Goal: Task Accomplishment & Management: Manage account settings

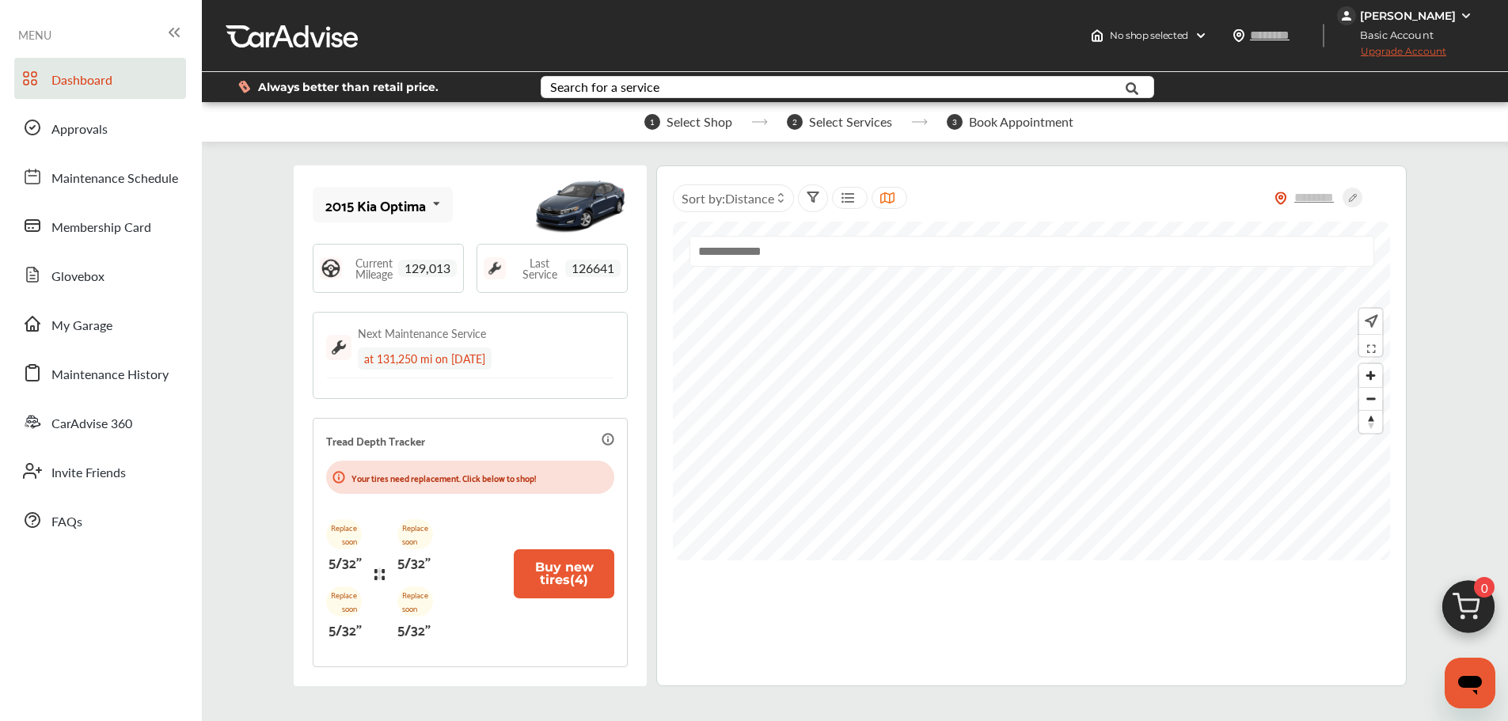
click at [1455, 15] on div "[PERSON_NAME]" at bounding box center [1408, 16] width 96 height 14
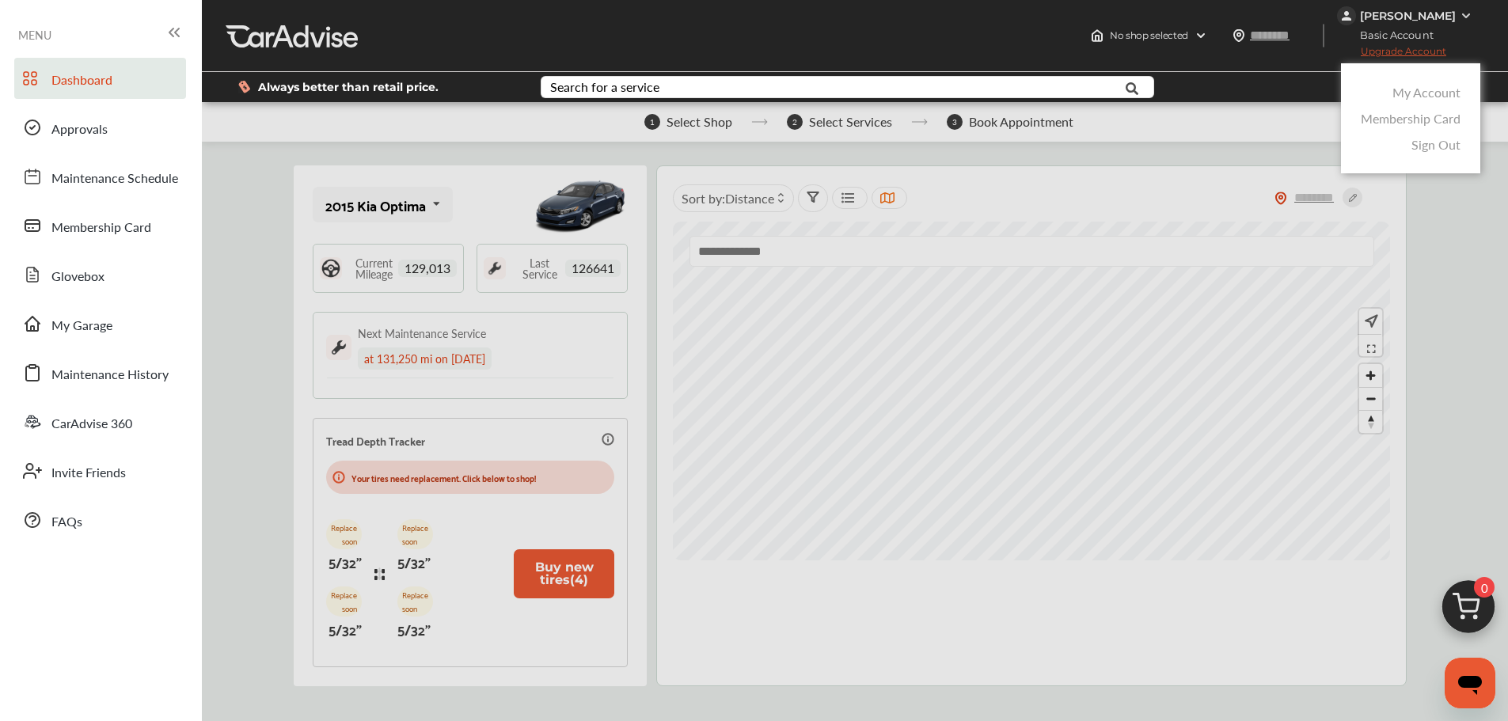
click at [1445, 93] on link "My Account" at bounding box center [1427, 92] width 68 height 18
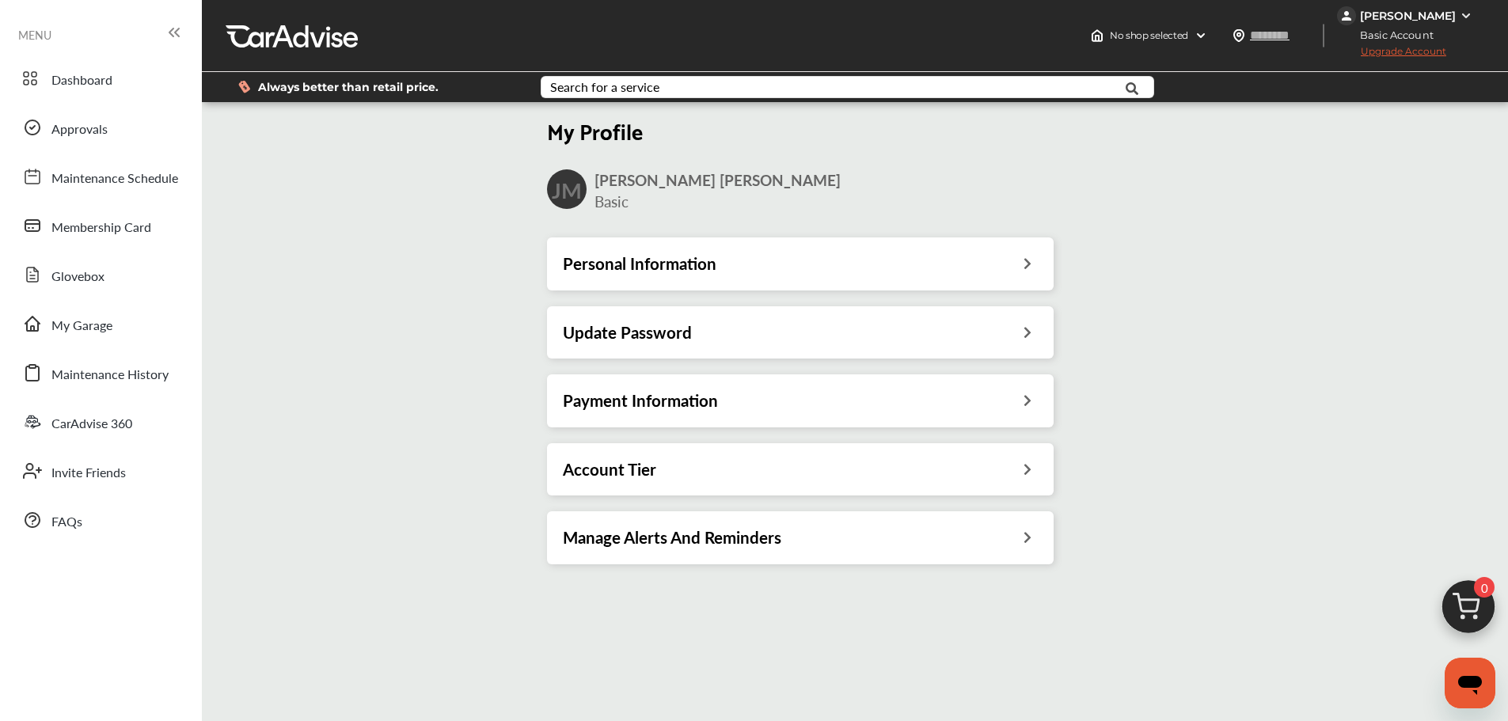
click at [1025, 336] on icon at bounding box center [1027, 330] width 15 height 17
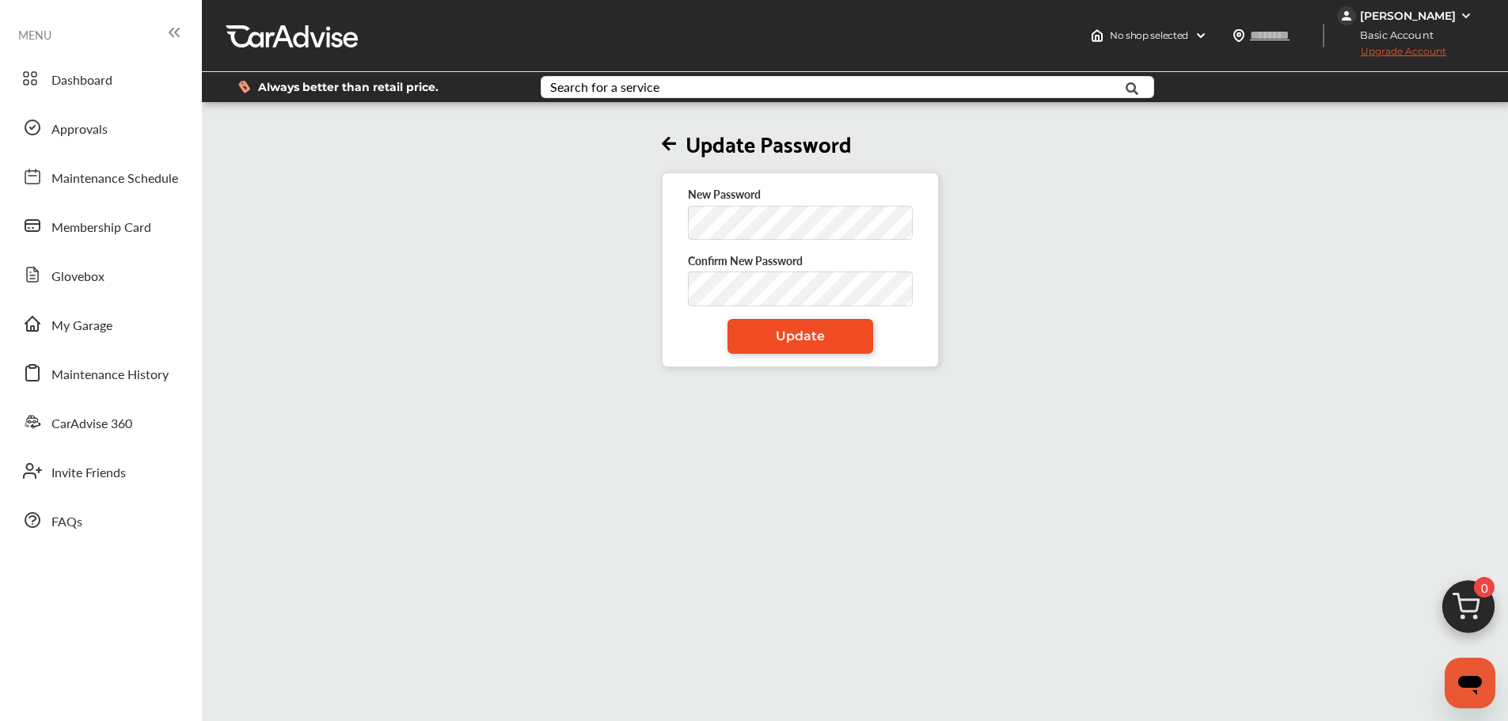
click at [746, 338] on link "Update" at bounding box center [801, 336] width 146 height 35
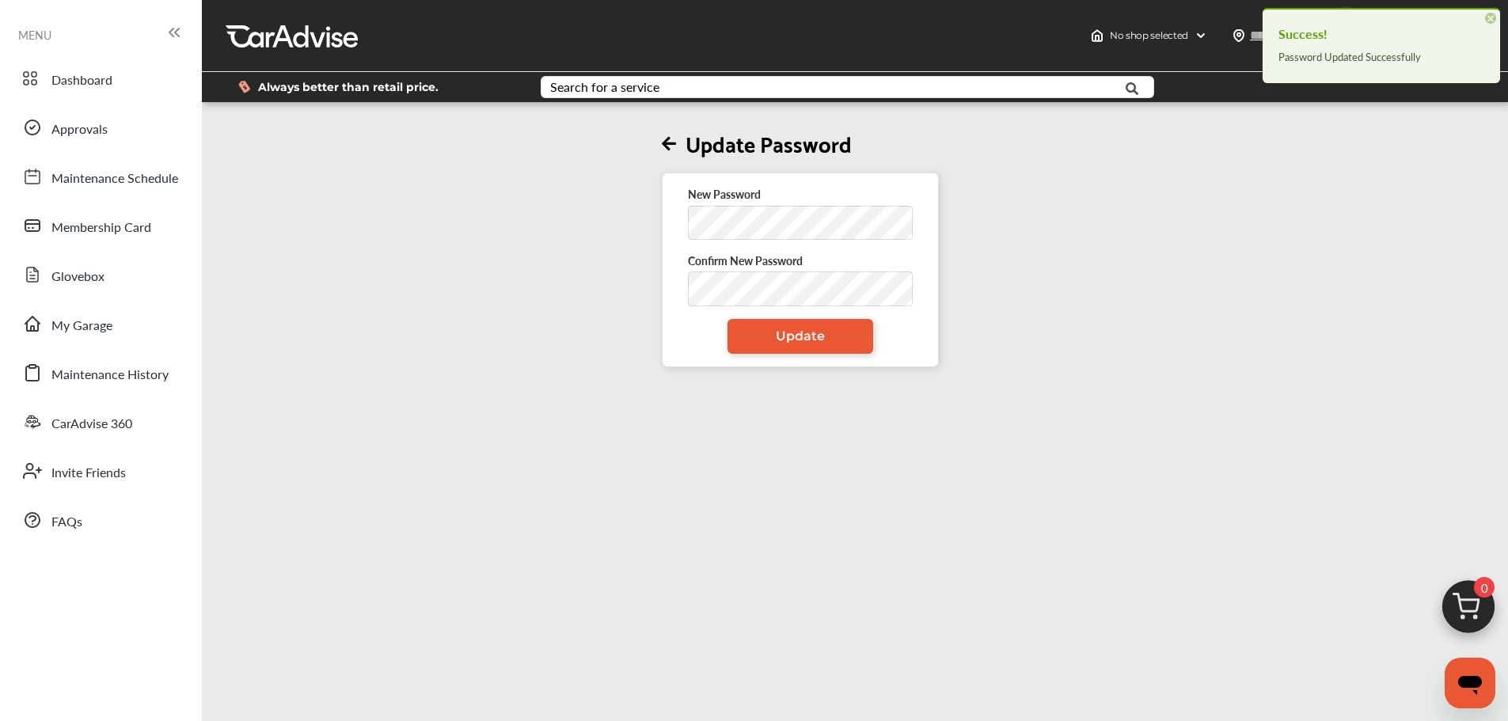
click at [668, 141] on icon at bounding box center [669, 144] width 14 height 17
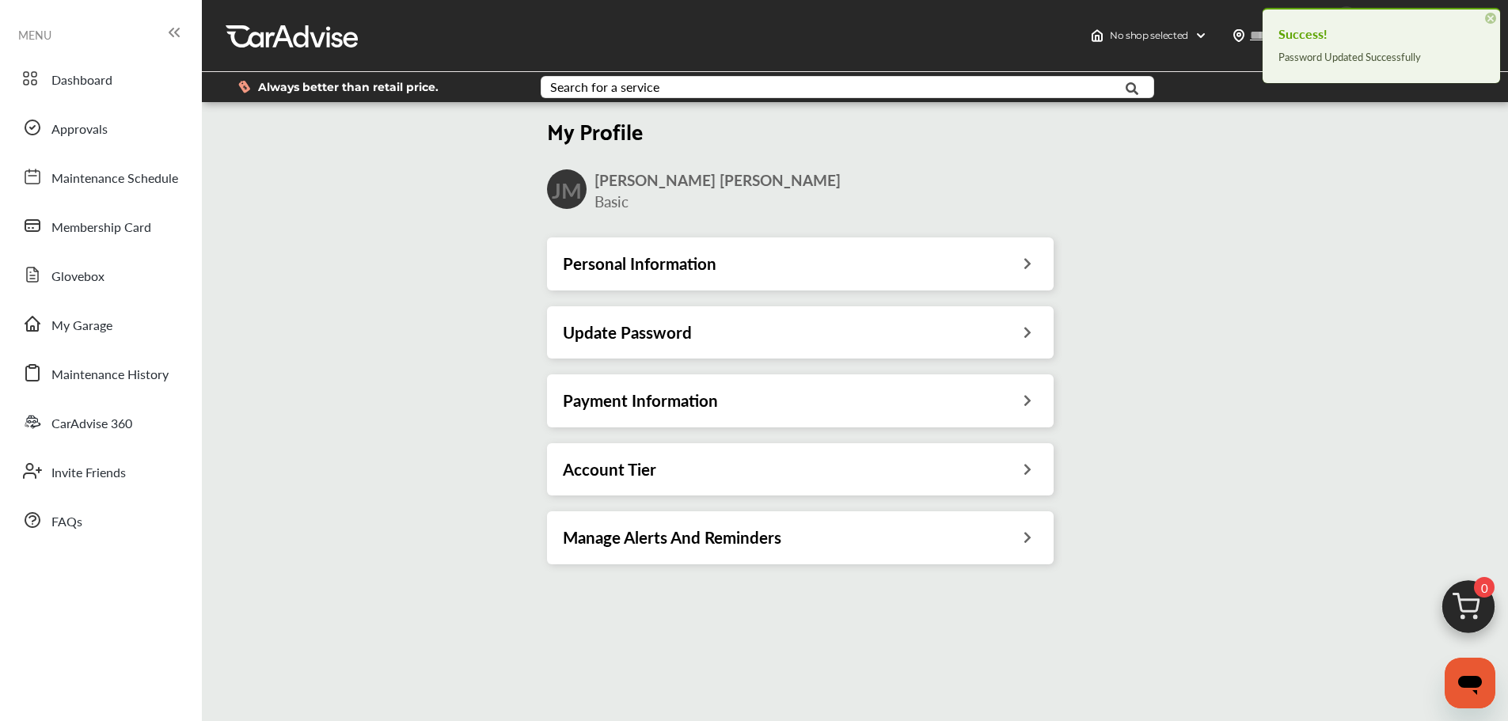
click at [1494, 15] on span "×" at bounding box center [1490, 18] width 11 height 11
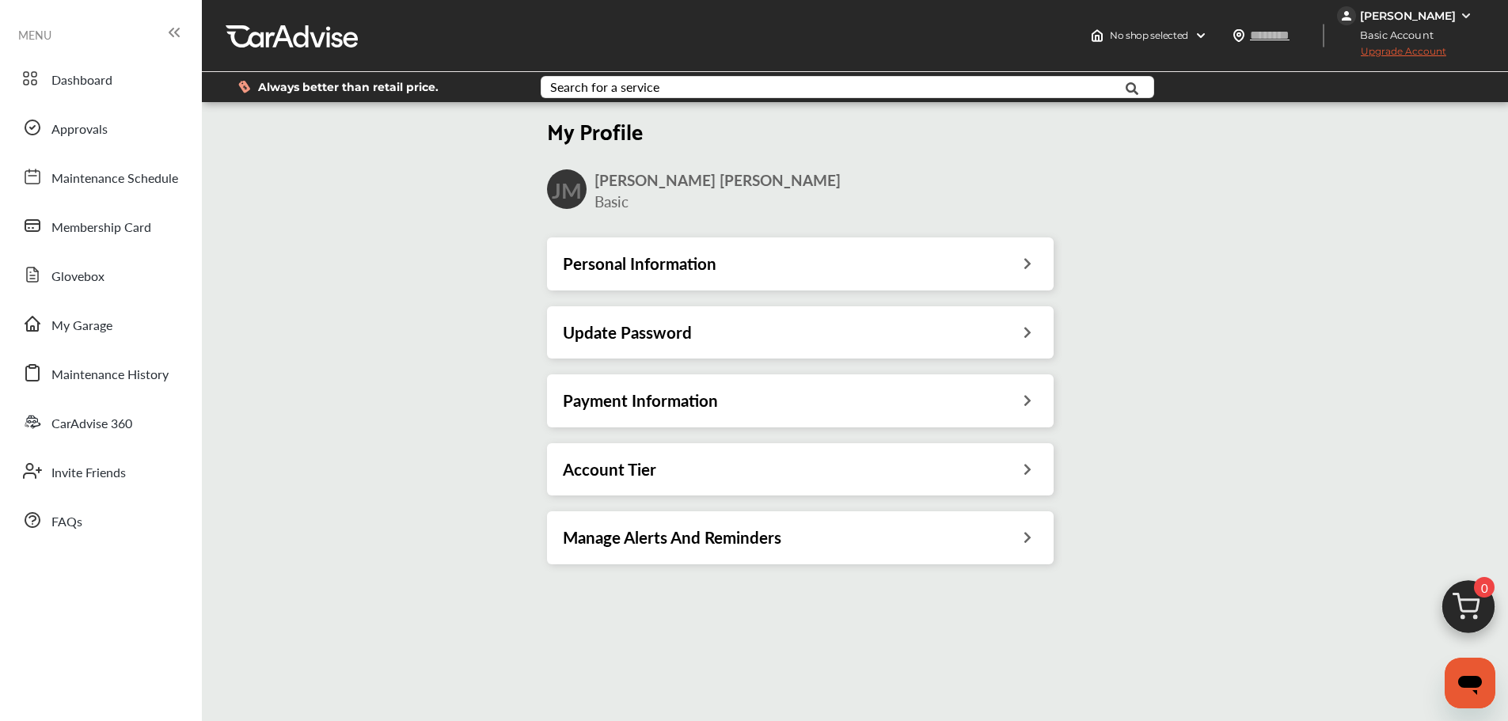
click at [1438, 6] on div "[PERSON_NAME]" at bounding box center [1406, 15] width 139 height 19
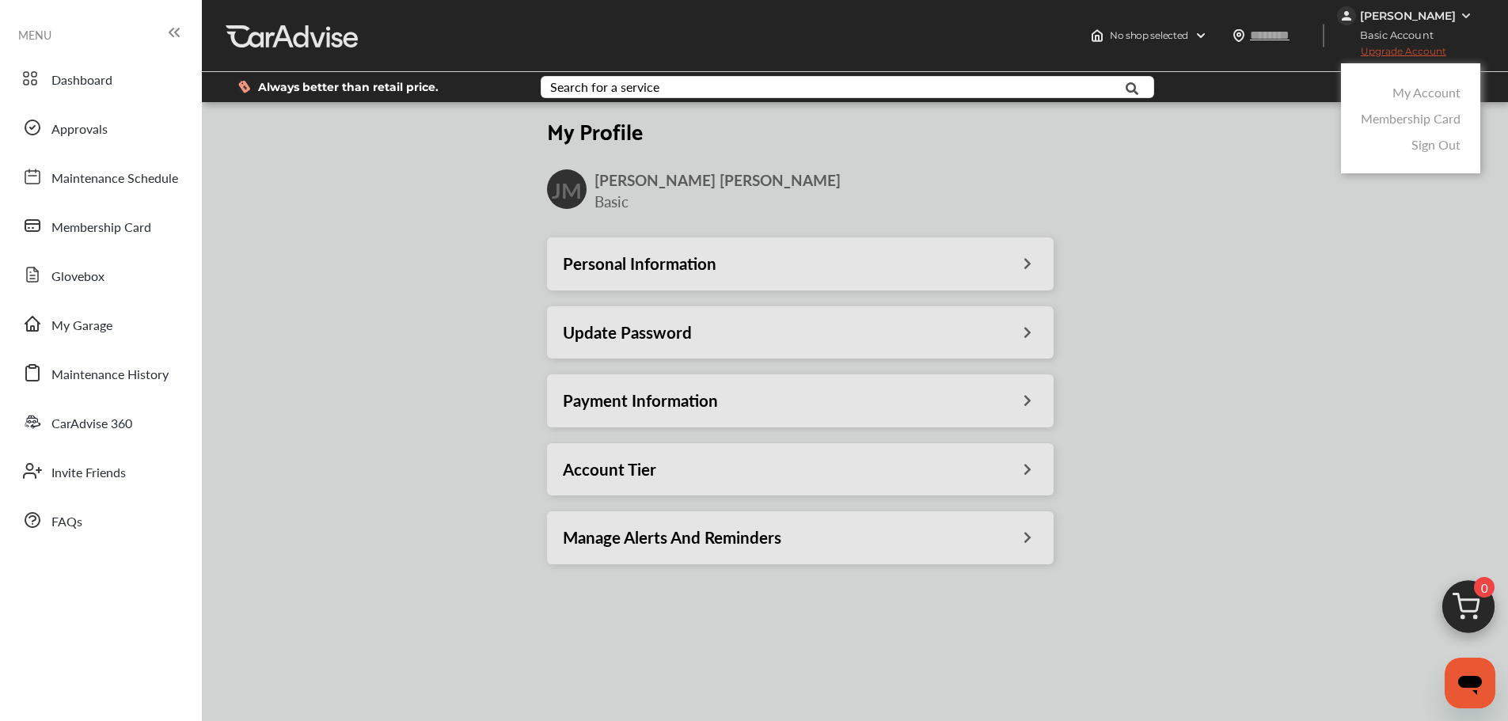
click at [1423, 95] on link "My Account" at bounding box center [1427, 92] width 68 height 18
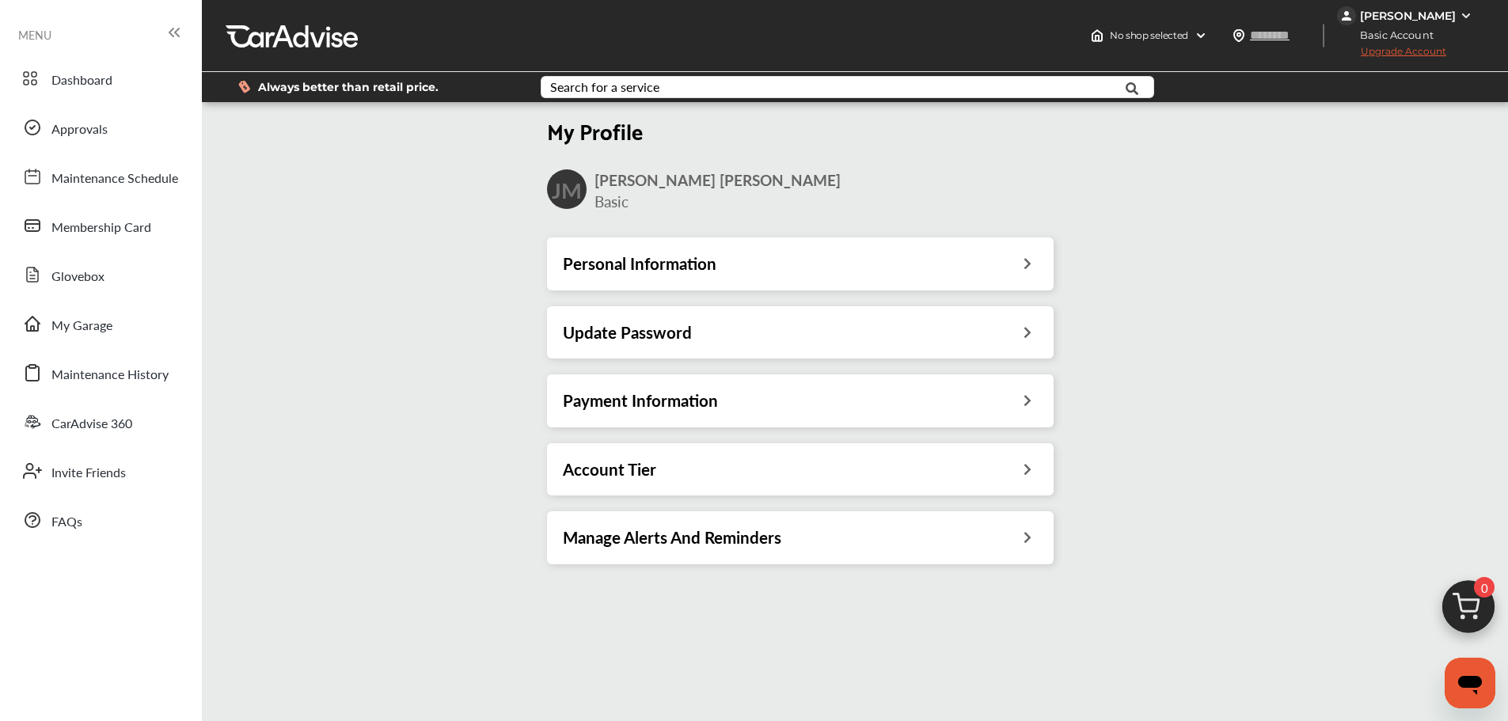
click at [1432, 16] on div "[PERSON_NAME]" at bounding box center [1408, 16] width 96 height 14
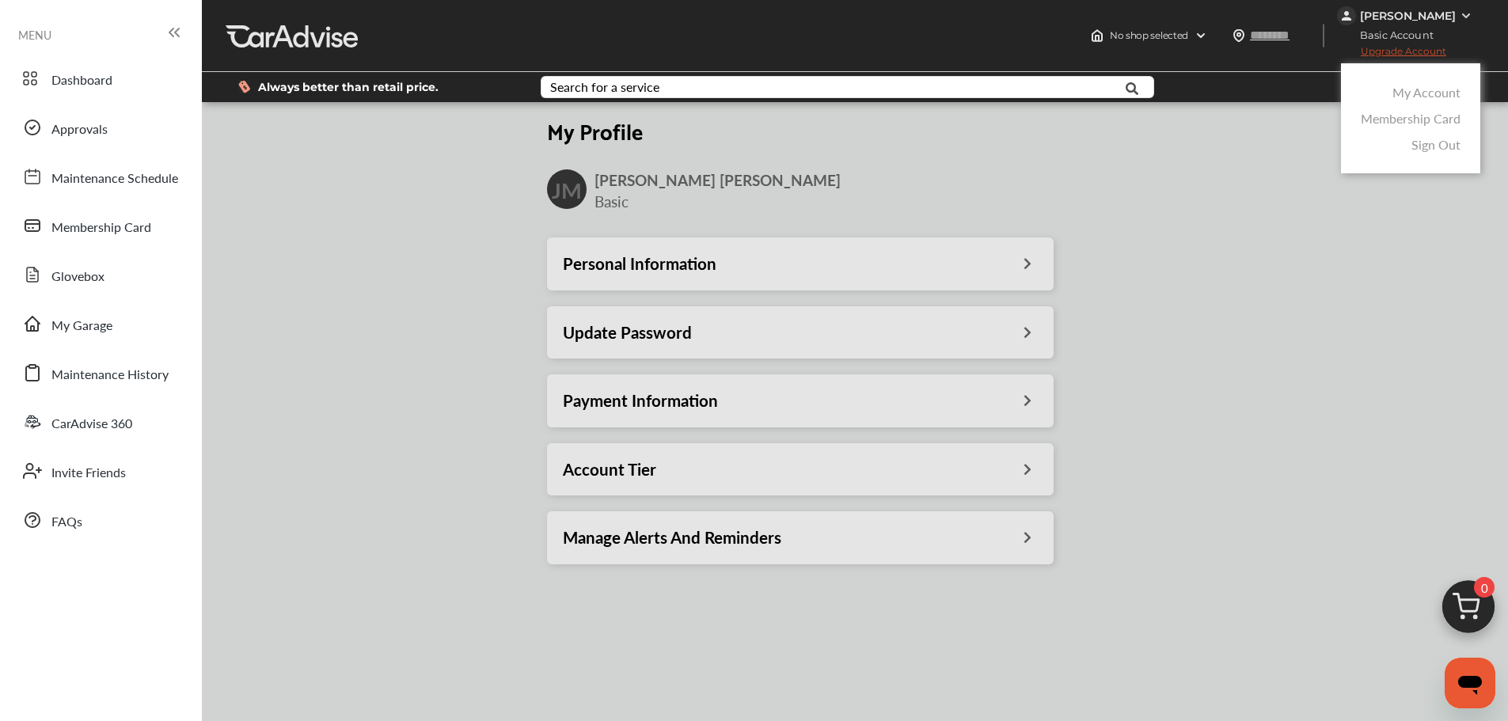
click at [1421, 93] on link "My Account" at bounding box center [1427, 92] width 68 height 18
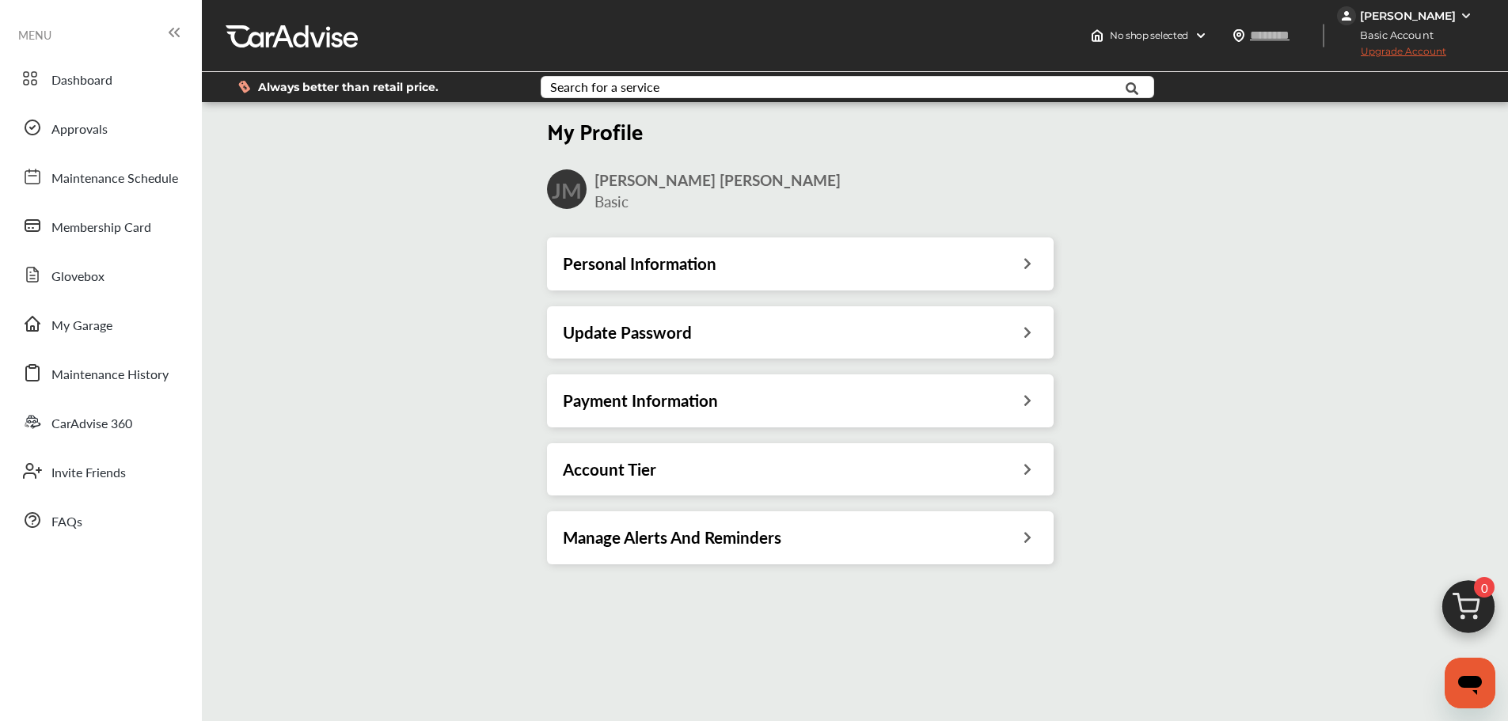
click at [1032, 240] on div "Personal Information" at bounding box center [800, 264] width 507 height 52
click at [1029, 256] on icon at bounding box center [1027, 261] width 15 height 17
